Goal: Information Seeking & Learning: Understand process/instructions

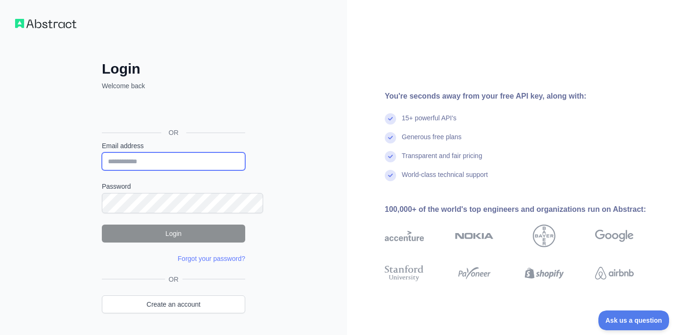
click at [148, 170] on input "Email address" at bounding box center [173, 161] width 143 height 18
type input "**********"
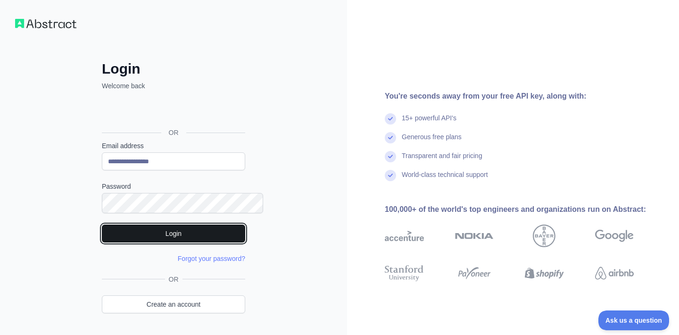
click at [177, 242] on button "Login" at bounding box center [173, 233] width 143 height 18
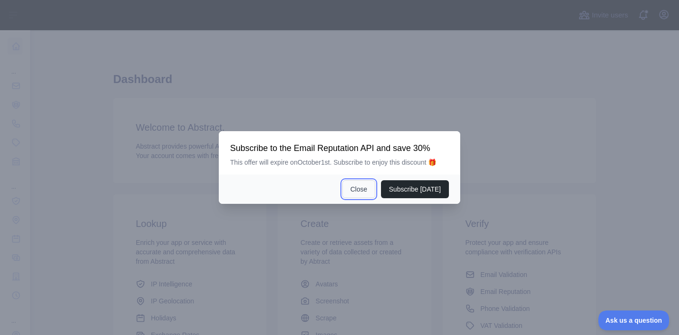
click at [366, 191] on button "Close" at bounding box center [358, 189] width 33 height 18
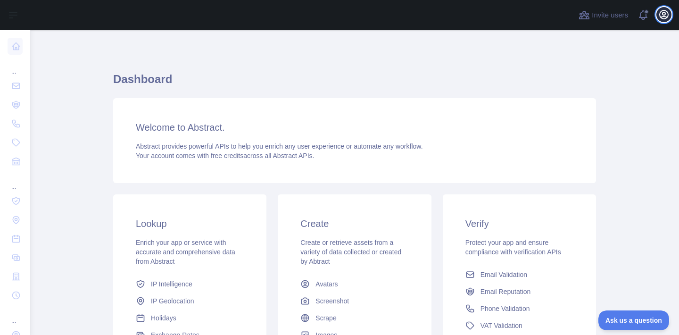
click at [661, 16] on icon "button" at bounding box center [664, 14] width 8 height 8
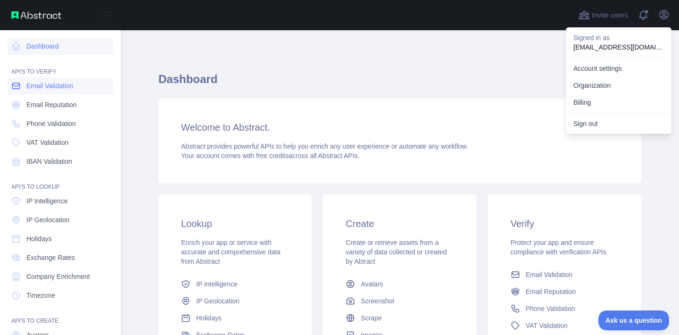
click at [70, 91] on span "Email Validation" at bounding box center [49, 85] width 47 height 9
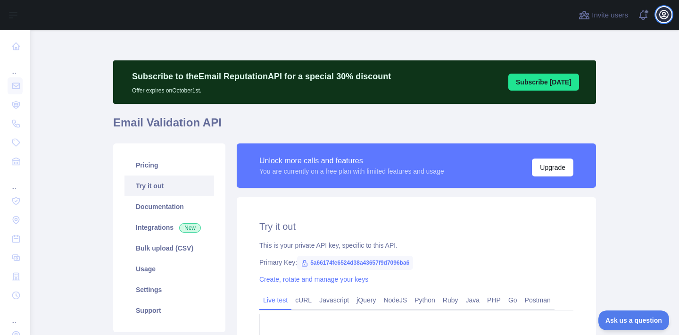
click at [659, 15] on icon "button" at bounding box center [663, 14] width 11 height 11
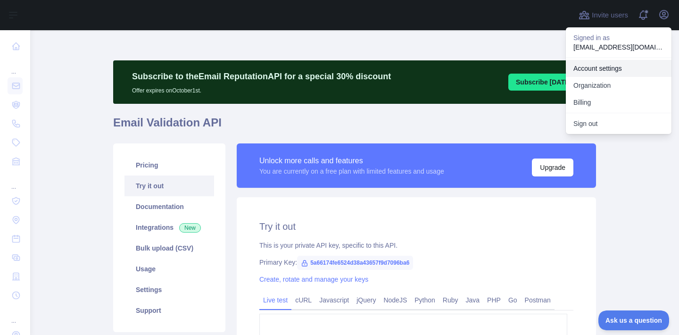
click at [572, 77] on link "Account settings" at bounding box center [619, 68] width 106 height 17
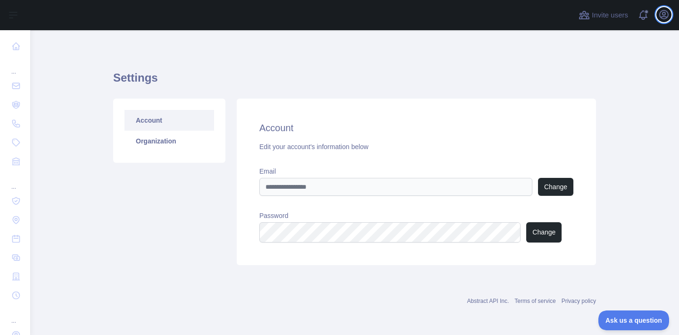
scroll to position [29, 0]
click at [181, 138] on link "Organization" at bounding box center [170, 141] width 90 height 21
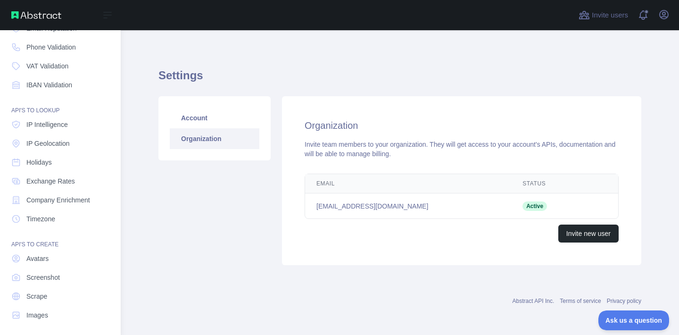
scroll to position [75, 0]
click at [58, 149] on span "IP Geolocation" at bounding box center [47, 144] width 43 height 9
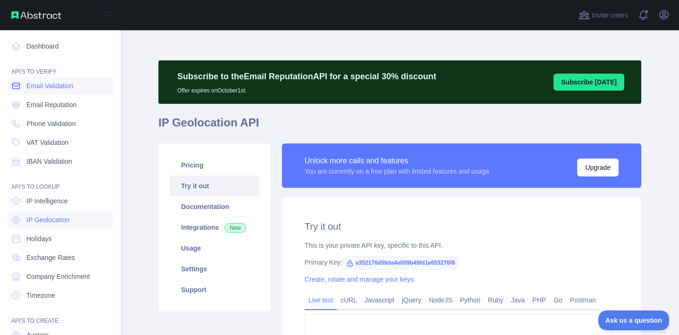
click at [52, 91] on span "Email Validation" at bounding box center [49, 85] width 47 height 9
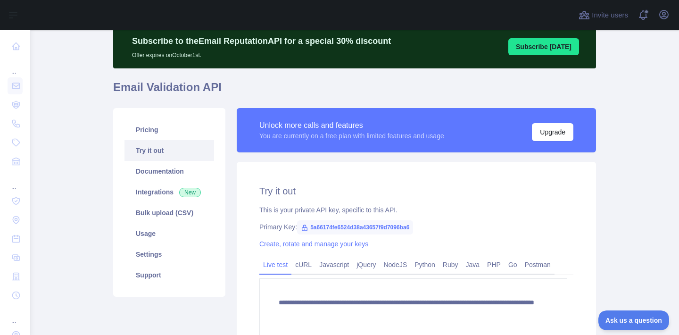
scroll to position [38, 0]
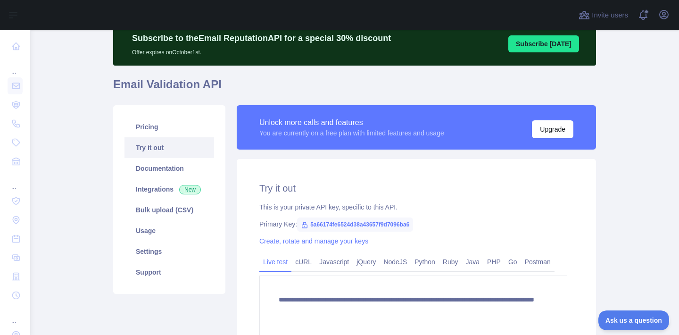
click at [157, 158] on link "Try it out" at bounding box center [170, 147] width 90 height 21
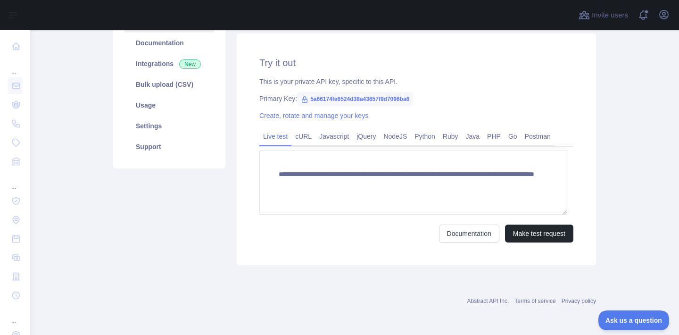
scroll to position [213, 0]
click at [447, 224] on link "Documentation" at bounding box center [469, 233] width 60 height 18
click at [308, 103] on icon at bounding box center [305, 100] width 8 height 8
drag, startPoint x: 322, startPoint y: 123, endPoint x: 449, endPoint y: 121, distance: 126.9
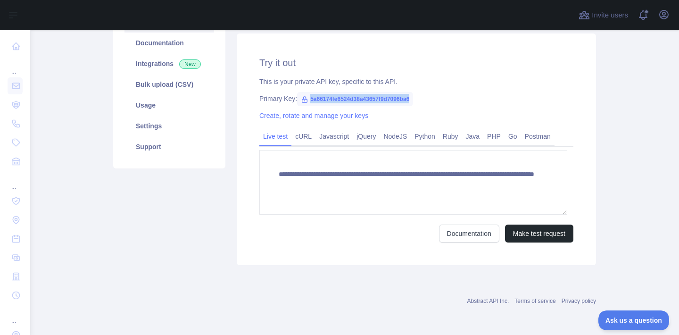
click at [413, 106] on span "5a66174fe6524d38a43657f9d7096ba6" at bounding box center [355, 99] width 116 height 14
copy span "5a66174fe6524d38a43657f9d7096ba6"
